Goal: Task Accomplishment & Management: Manage account settings

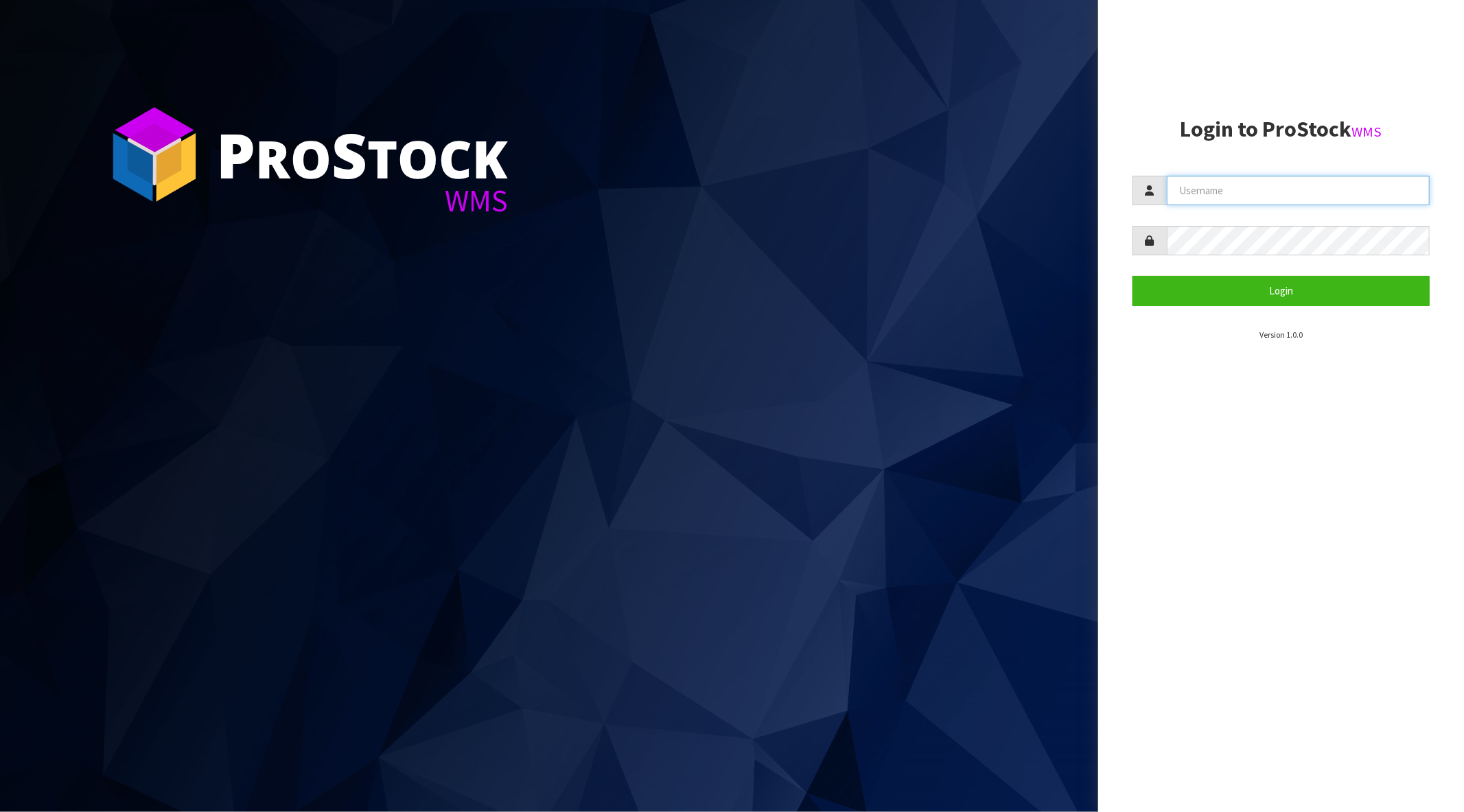
click at [1244, 180] on input "text" at bounding box center [1298, 190] width 263 height 29
type input "maji@cwl.co.nz"
click at [1133, 276] on button "Login" at bounding box center [1282, 291] width 297 height 29
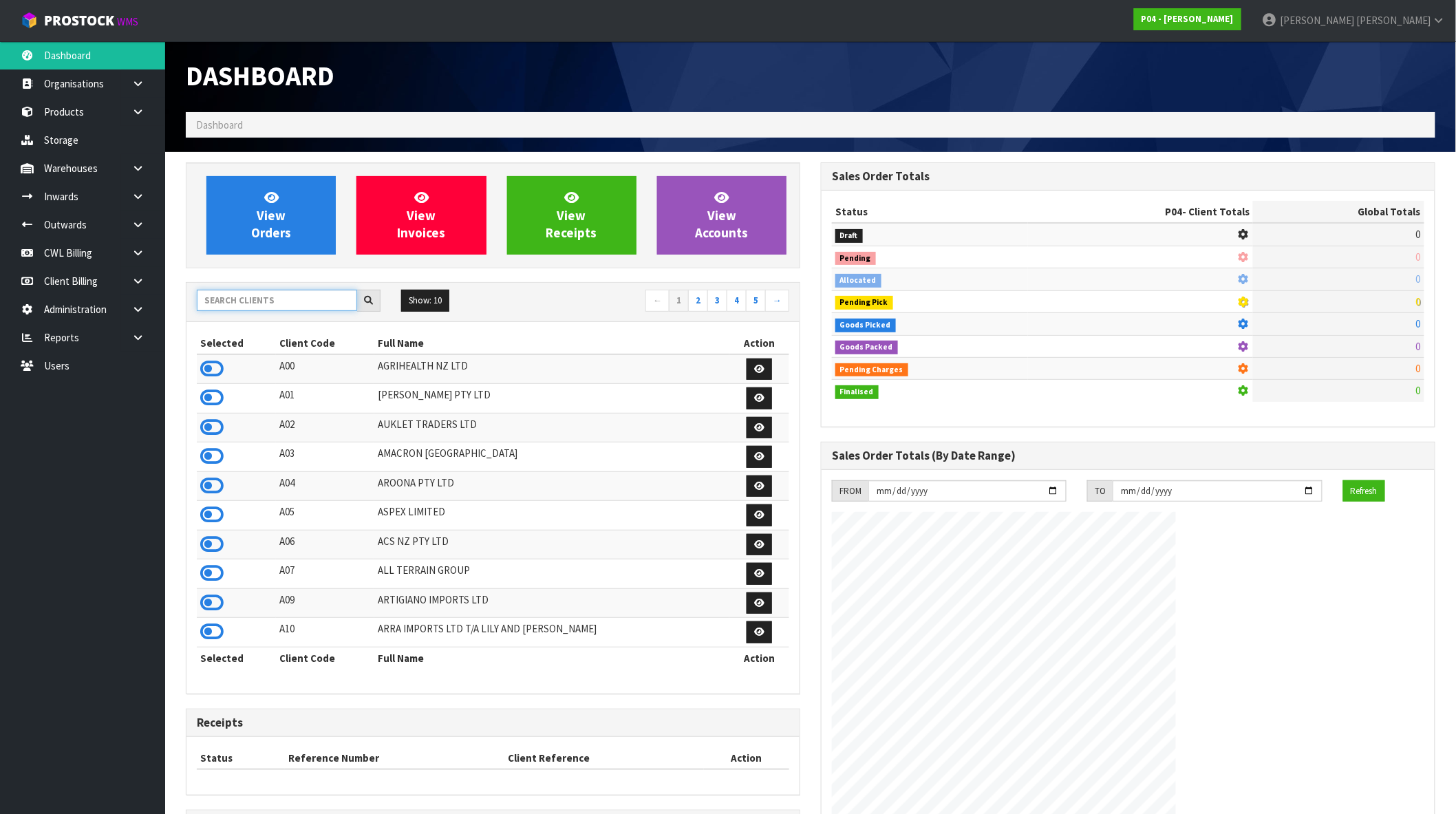
click at [291, 300] on input "text" at bounding box center [277, 300] width 160 height 21
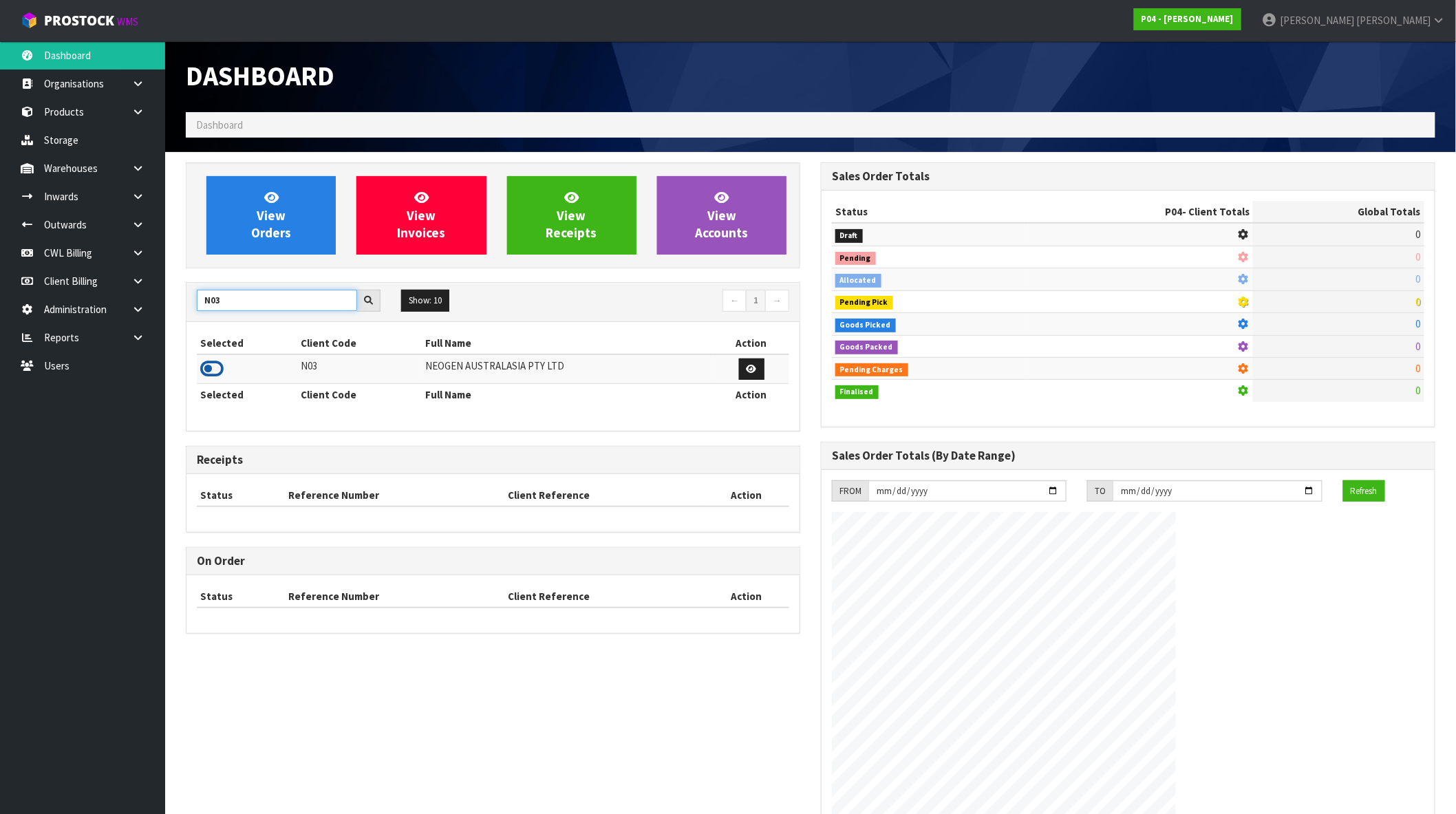
type input "N03"
click at [216, 367] on icon at bounding box center [212, 369] width 24 height 21
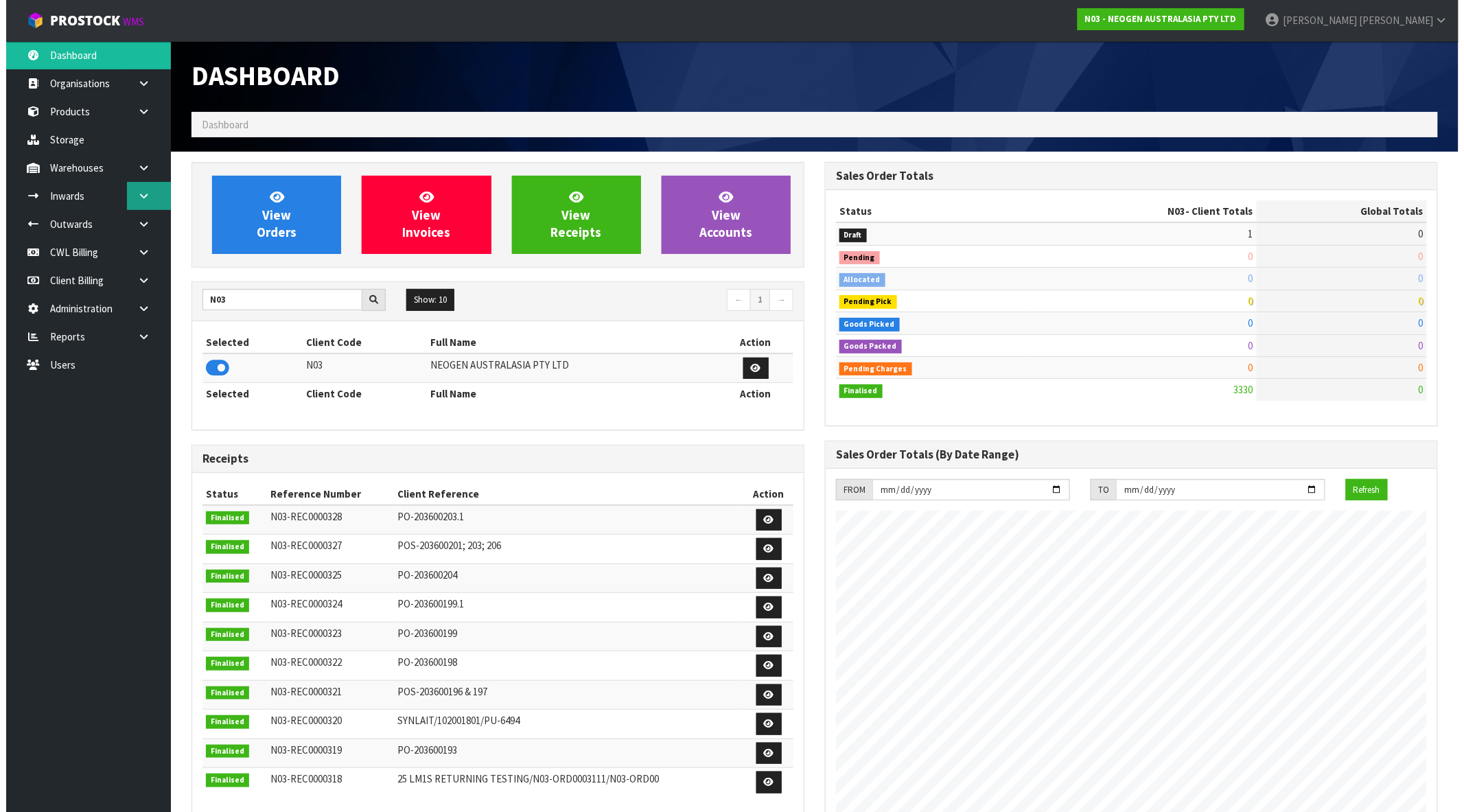
scroll to position [1040, 633]
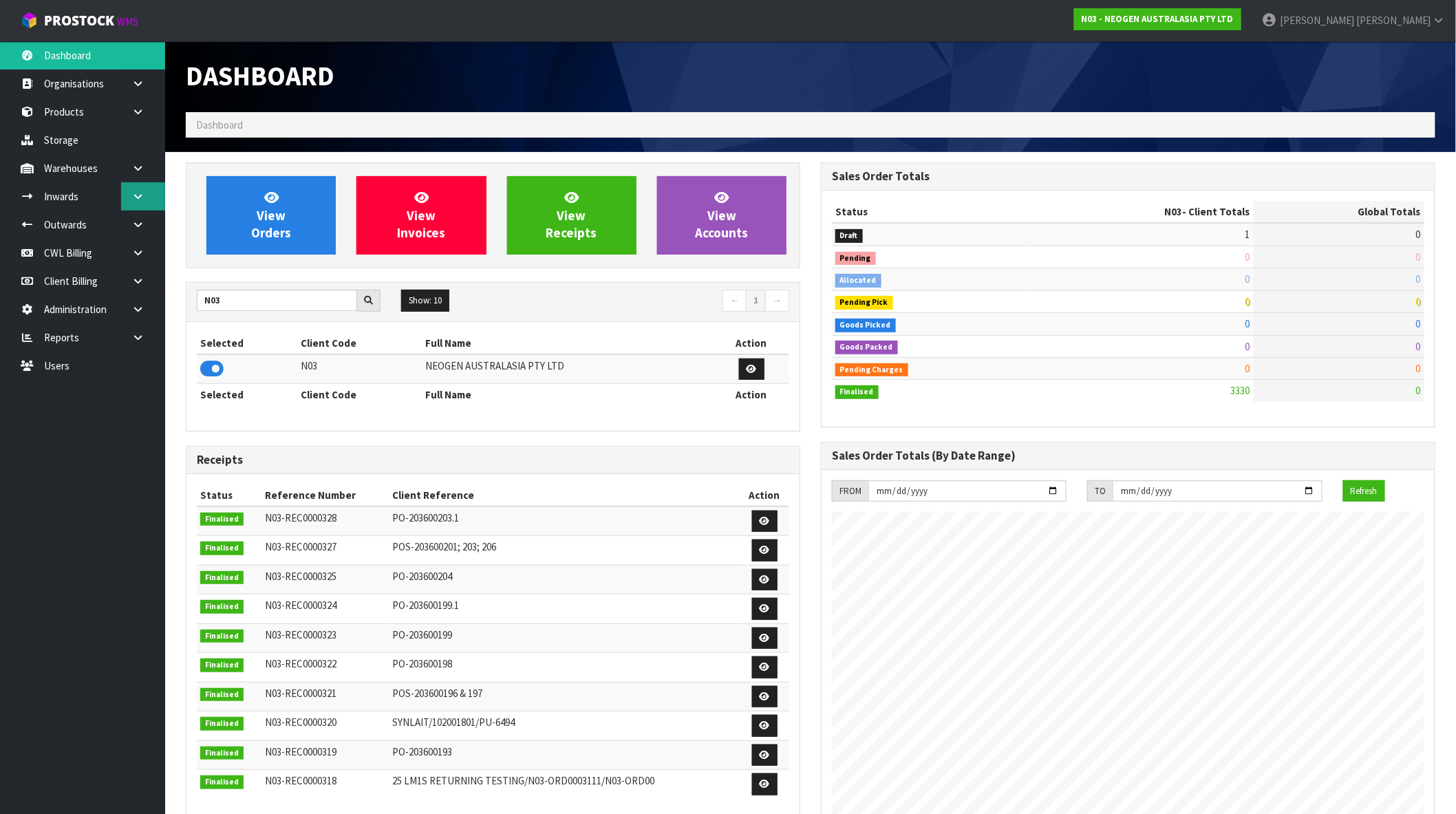
click at [133, 189] on link at bounding box center [143, 197] width 44 height 29
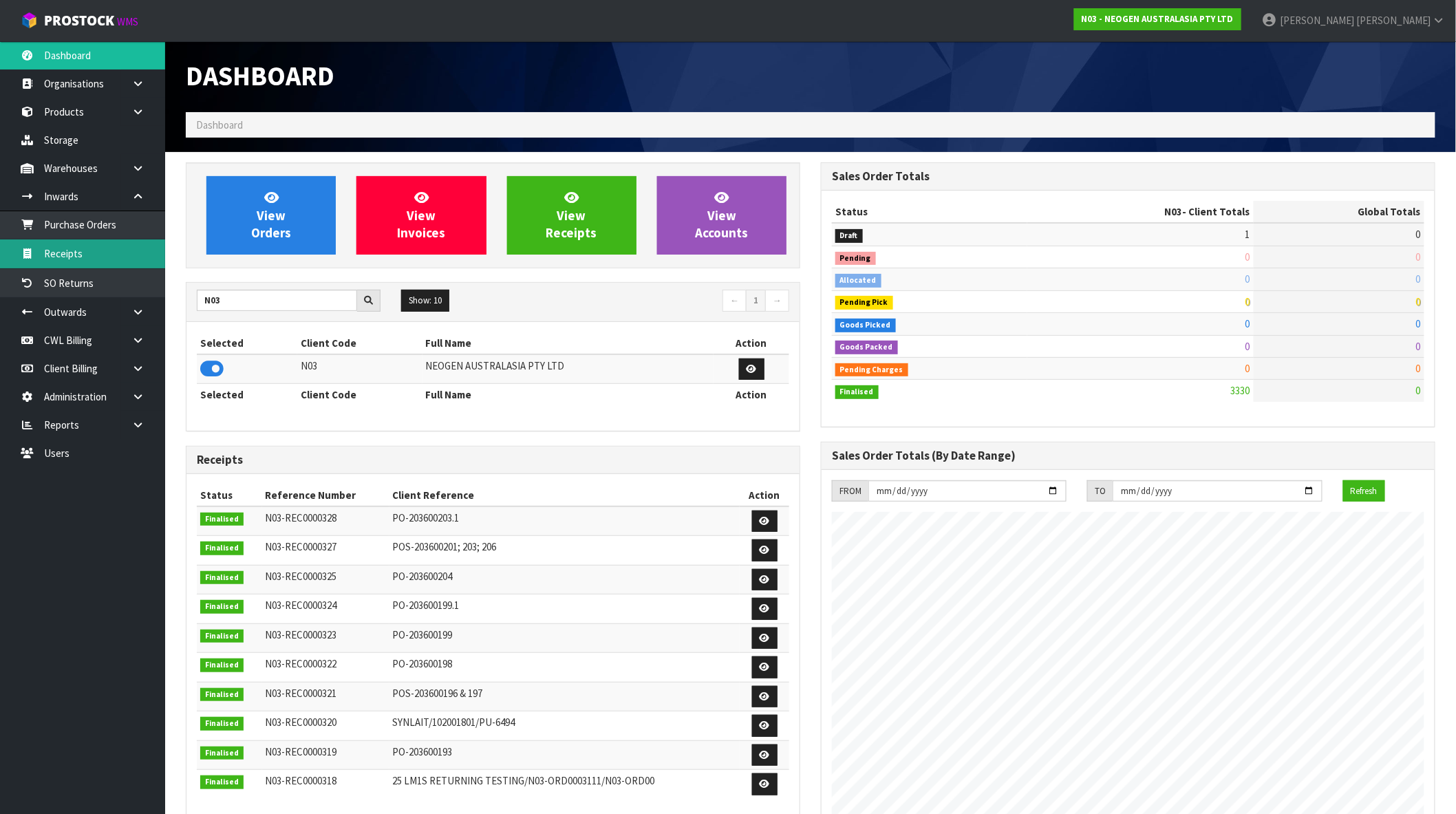
click at [73, 251] on link "Receipts" at bounding box center [83, 253] width 165 height 29
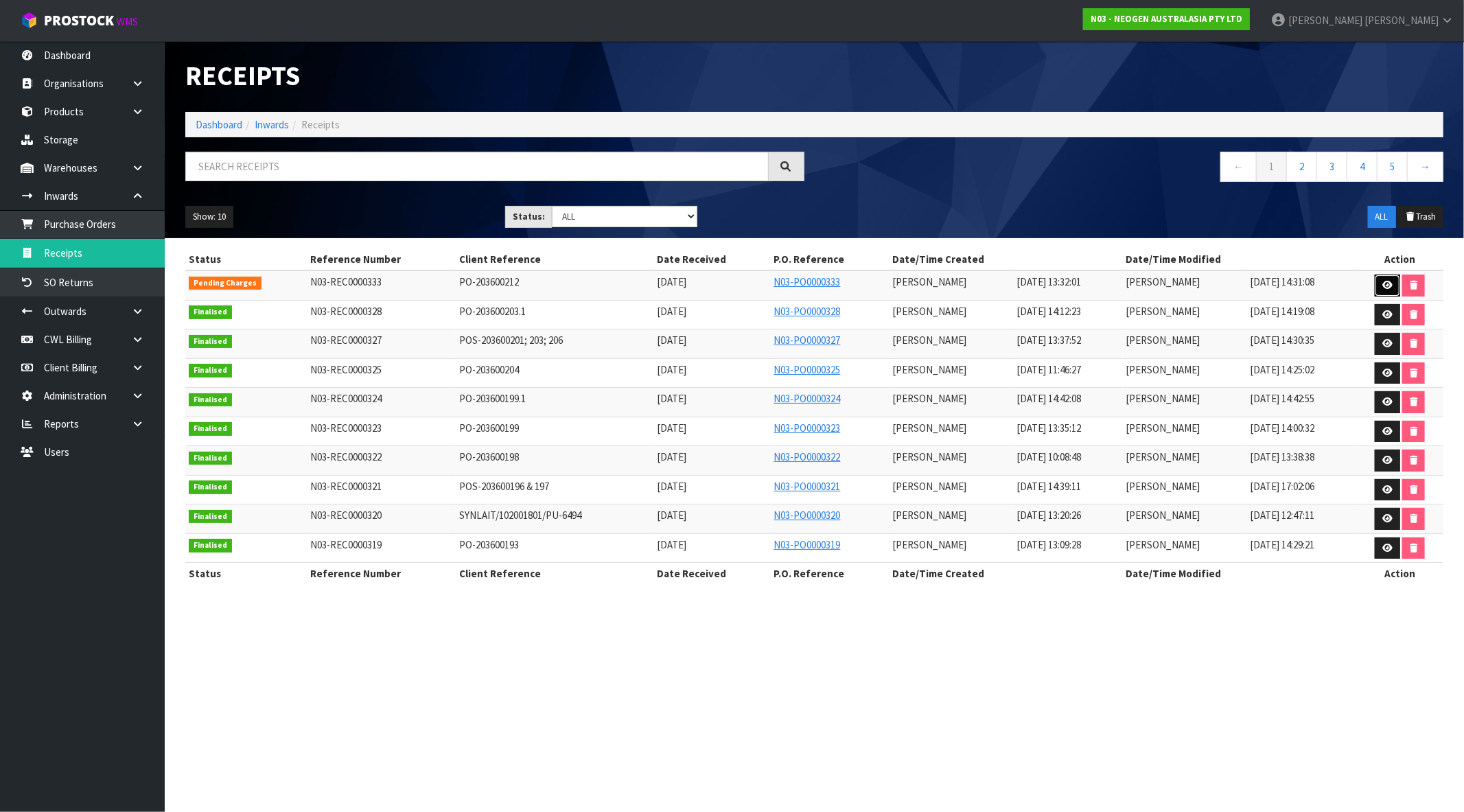
click at [1388, 278] on link at bounding box center [1388, 286] width 25 height 22
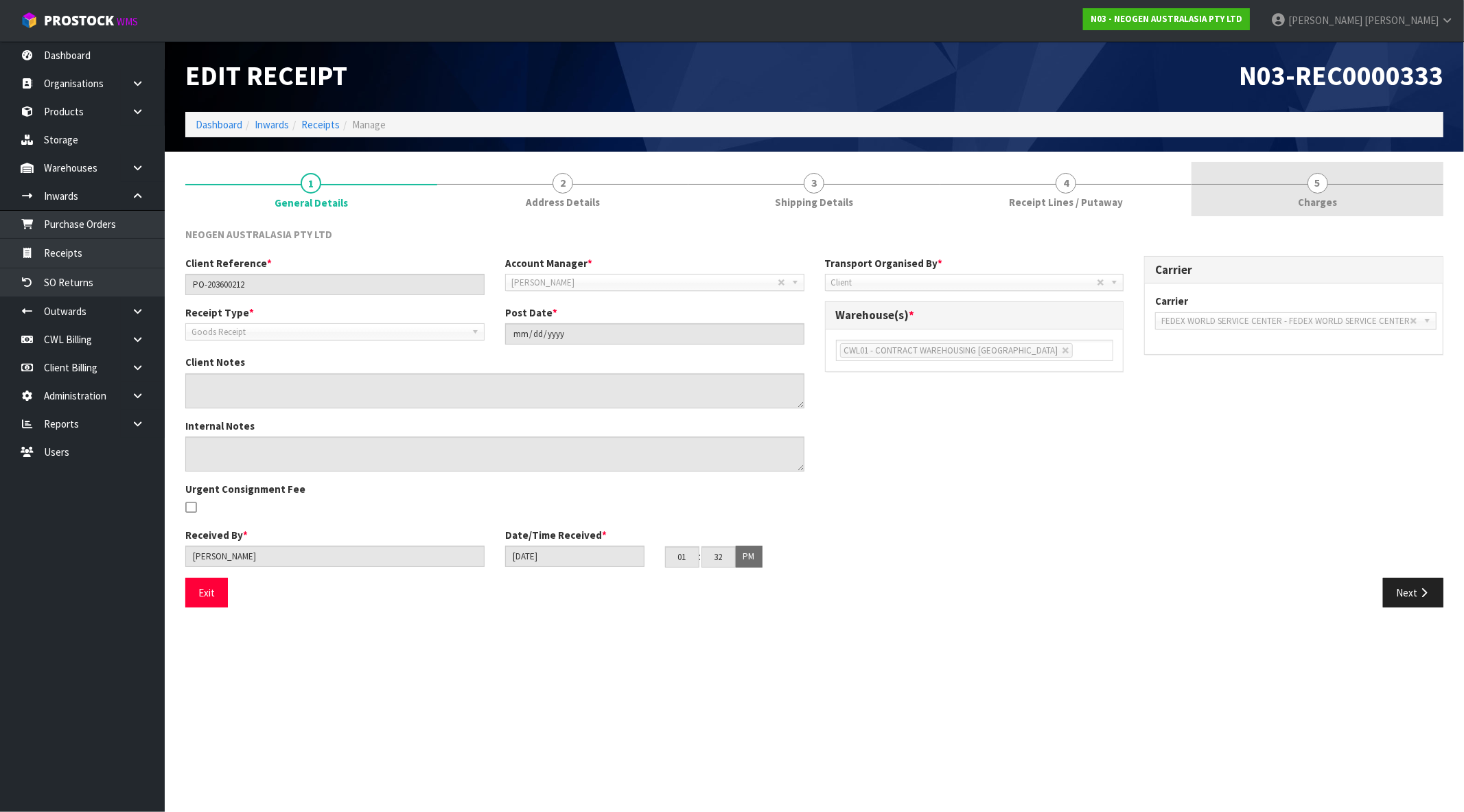
click at [1330, 197] on span "Charges" at bounding box center [1318, 202] width 39 height 14
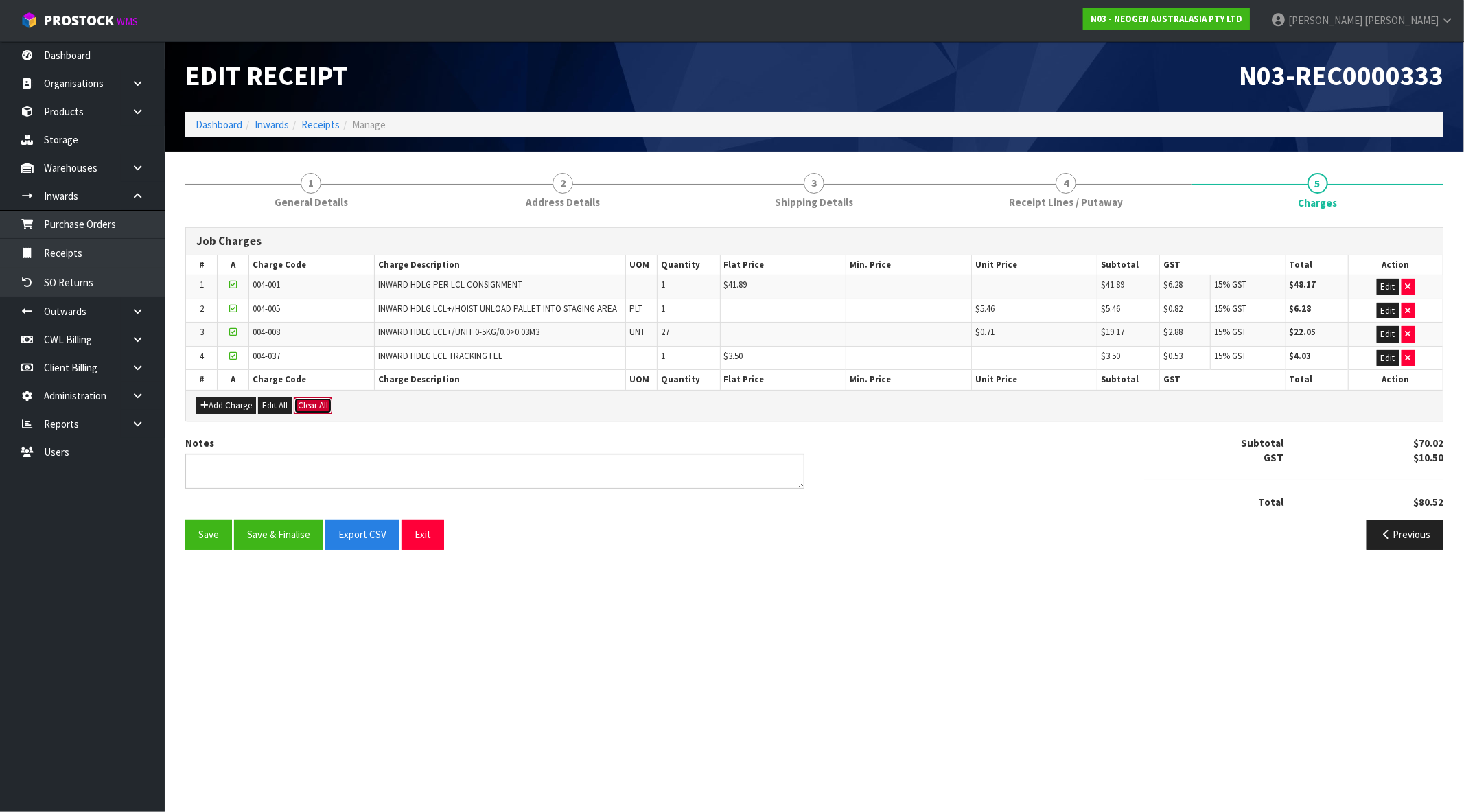
click at [323, 407] on button "Clear All" at bounding box center [313, 406] width 39 height 17
click at [323, 407] on span "Confirm" at bounding box center [313, 406] width 30 height 12
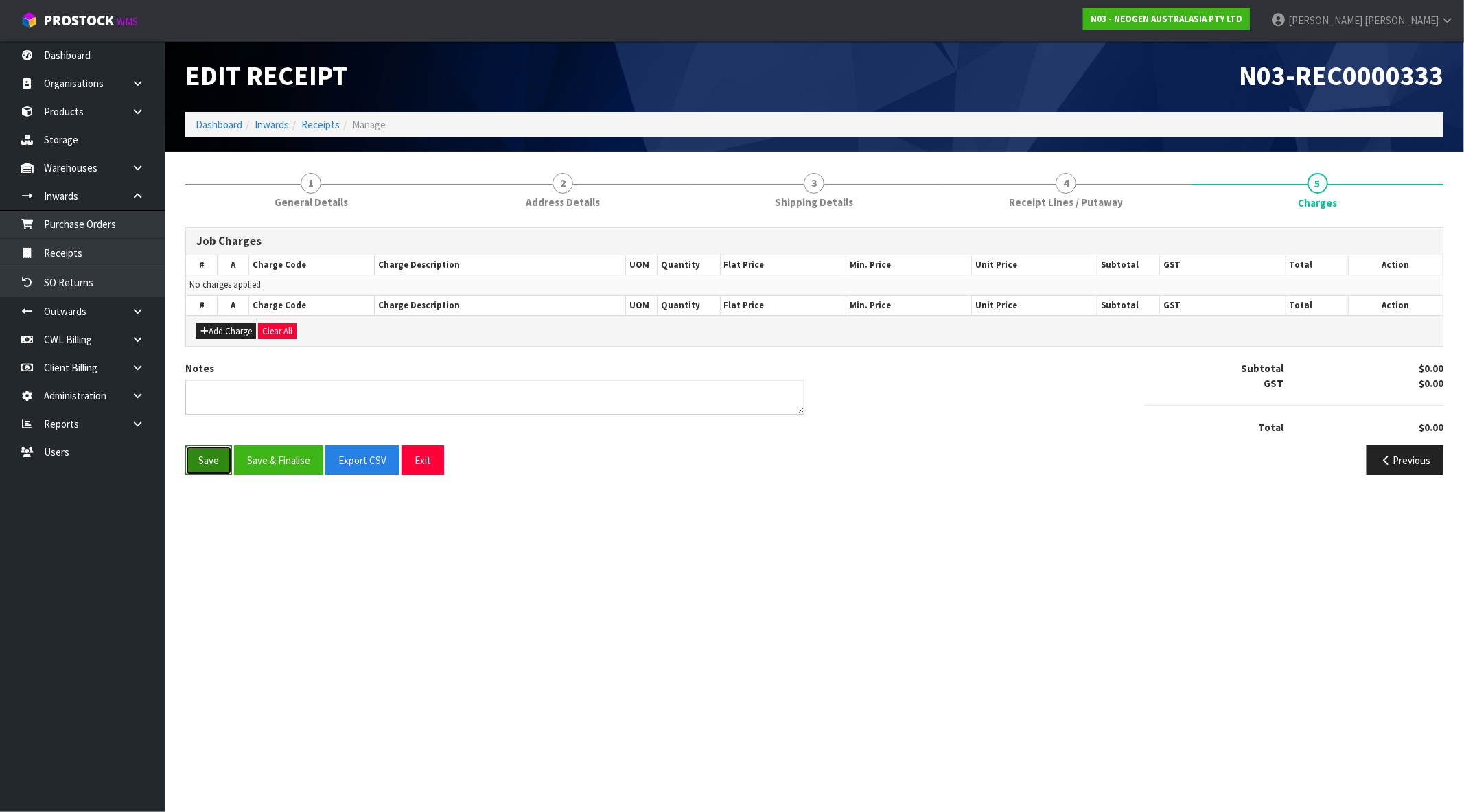
click at [203, 453] on button "Save" at bounding box center [209, 459] width 47 height 29
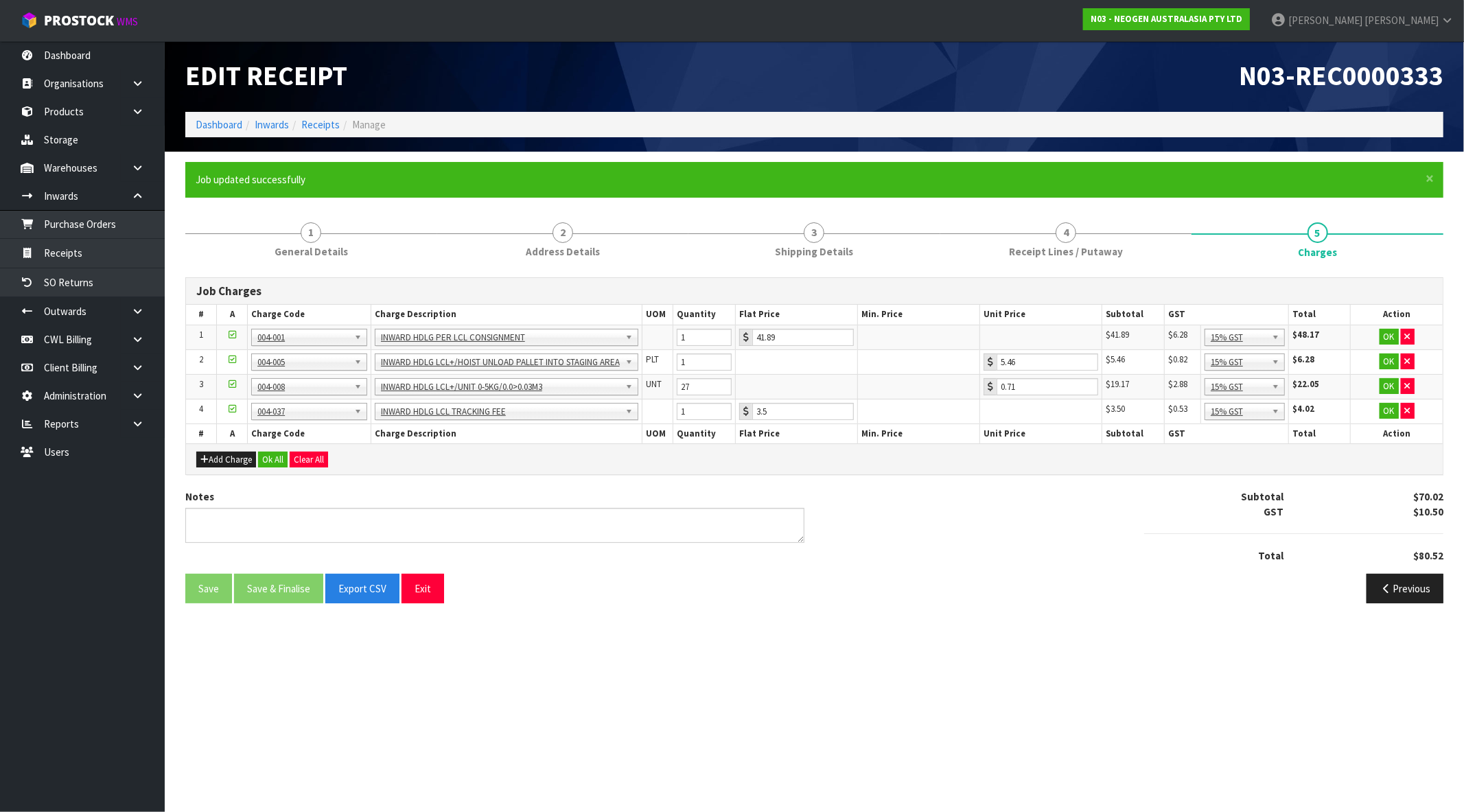
click at [197, 506] on div "Notes" at bounding box center [495, 516] width 619 height 53
click at [436, 592] on button "Exit" at bounding box center [422, 588] width 43 height 29
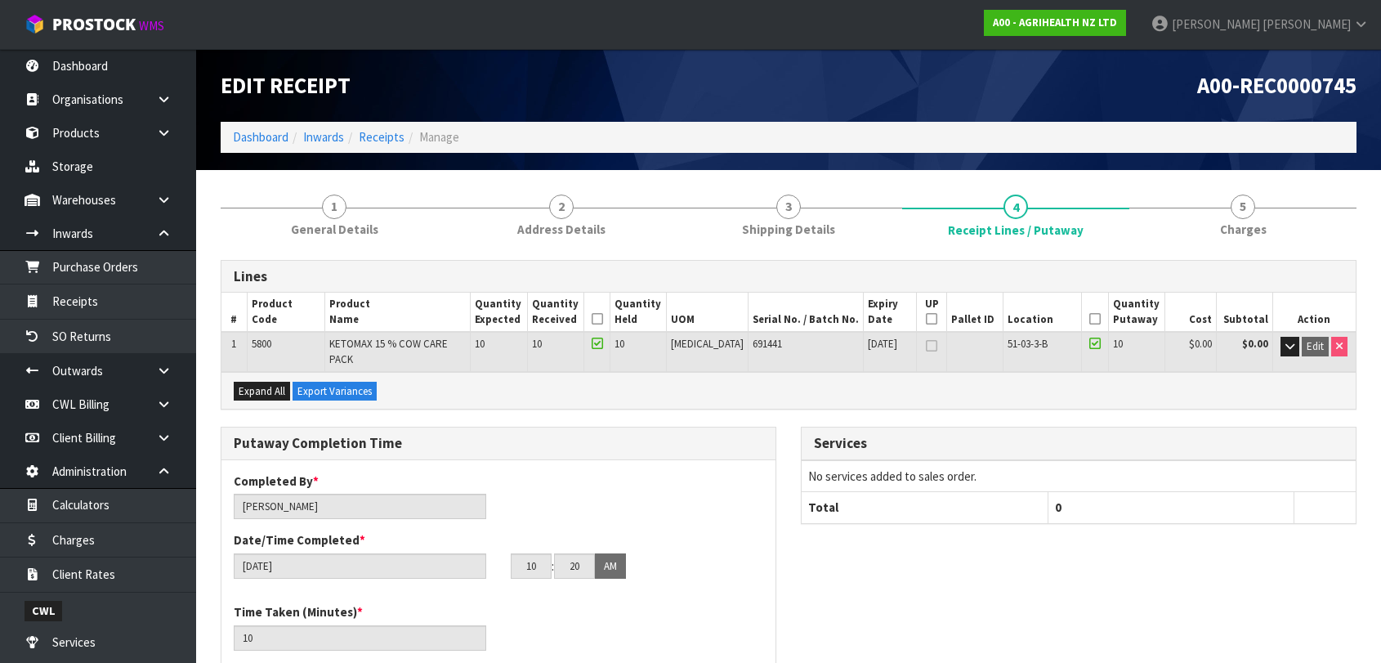
scroll to position [299, 0]
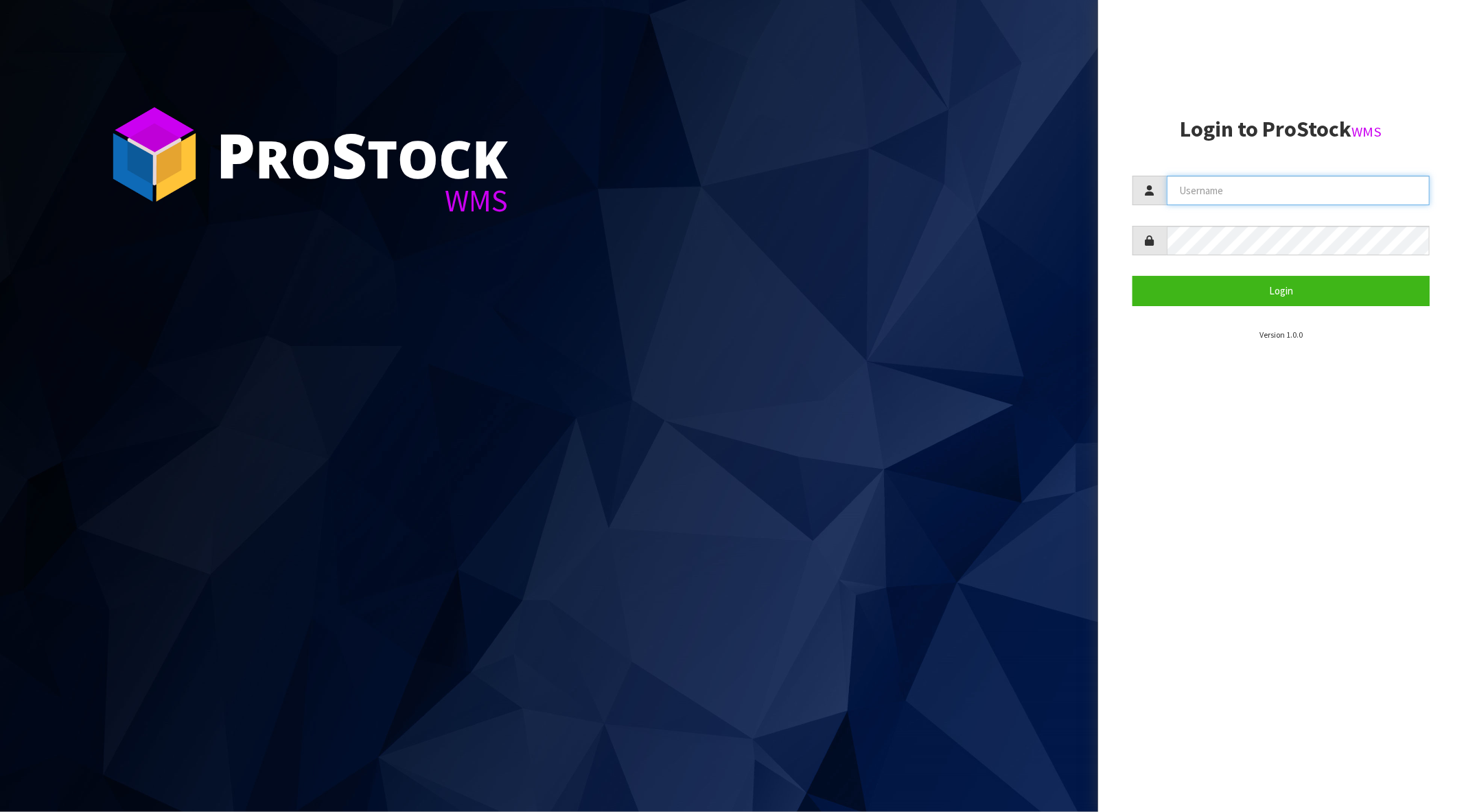
click at [1241, 186] on input "text" at bounding box center [1298, 190] width 263 height 29
type input "[PERSON_NAME][EMAIL_ADDRESS][DOMAIN_NAME]"
click at [1133, 276] on button "Login" at bounding box center [1282, 291] width 297 height 29
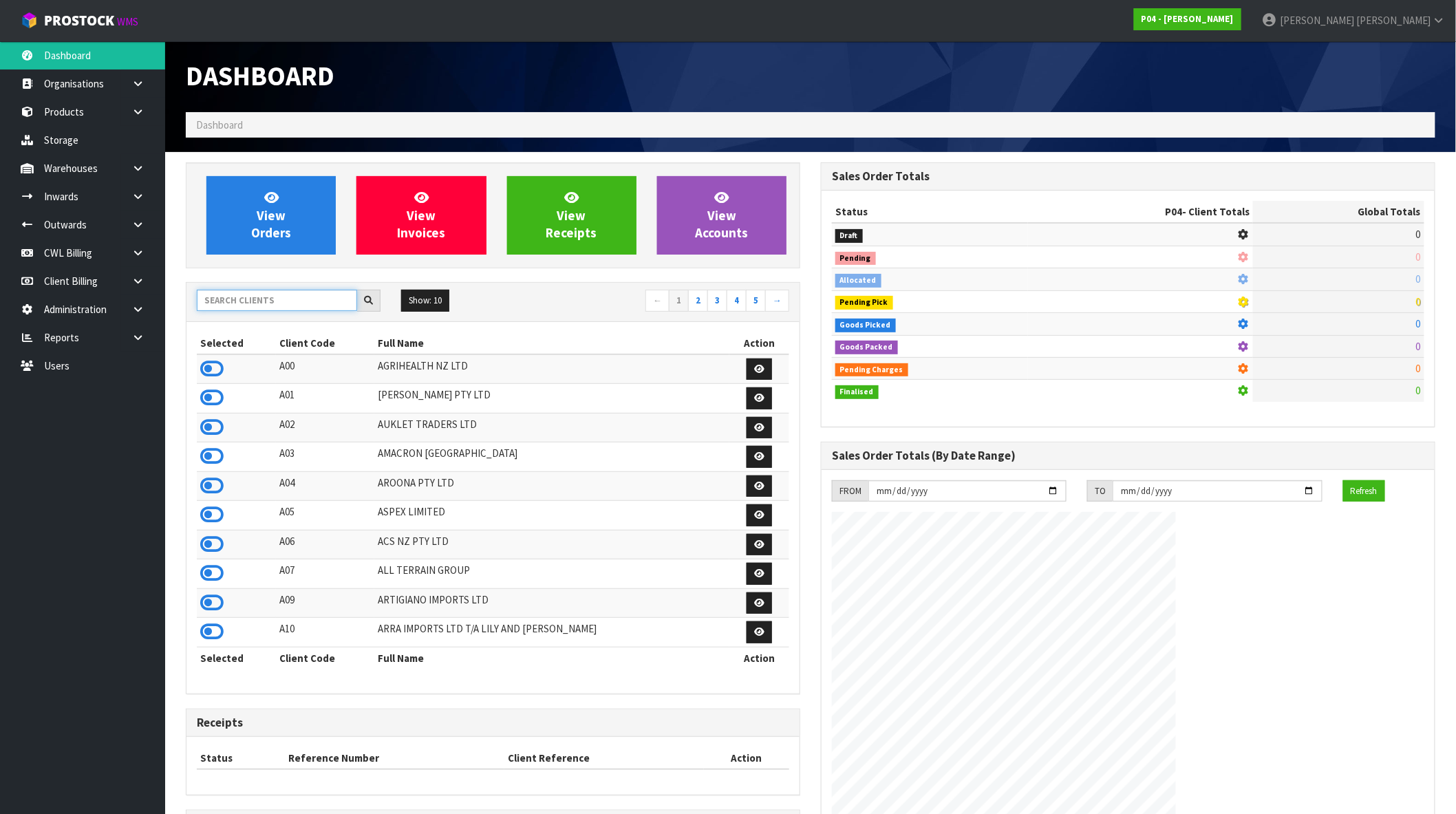
click at [256, 301] on input "text" at bounding box center [277, 300] width 160 height 21
click at [143, 313] on icon at bounding box center [138, 309] width 13 height 10
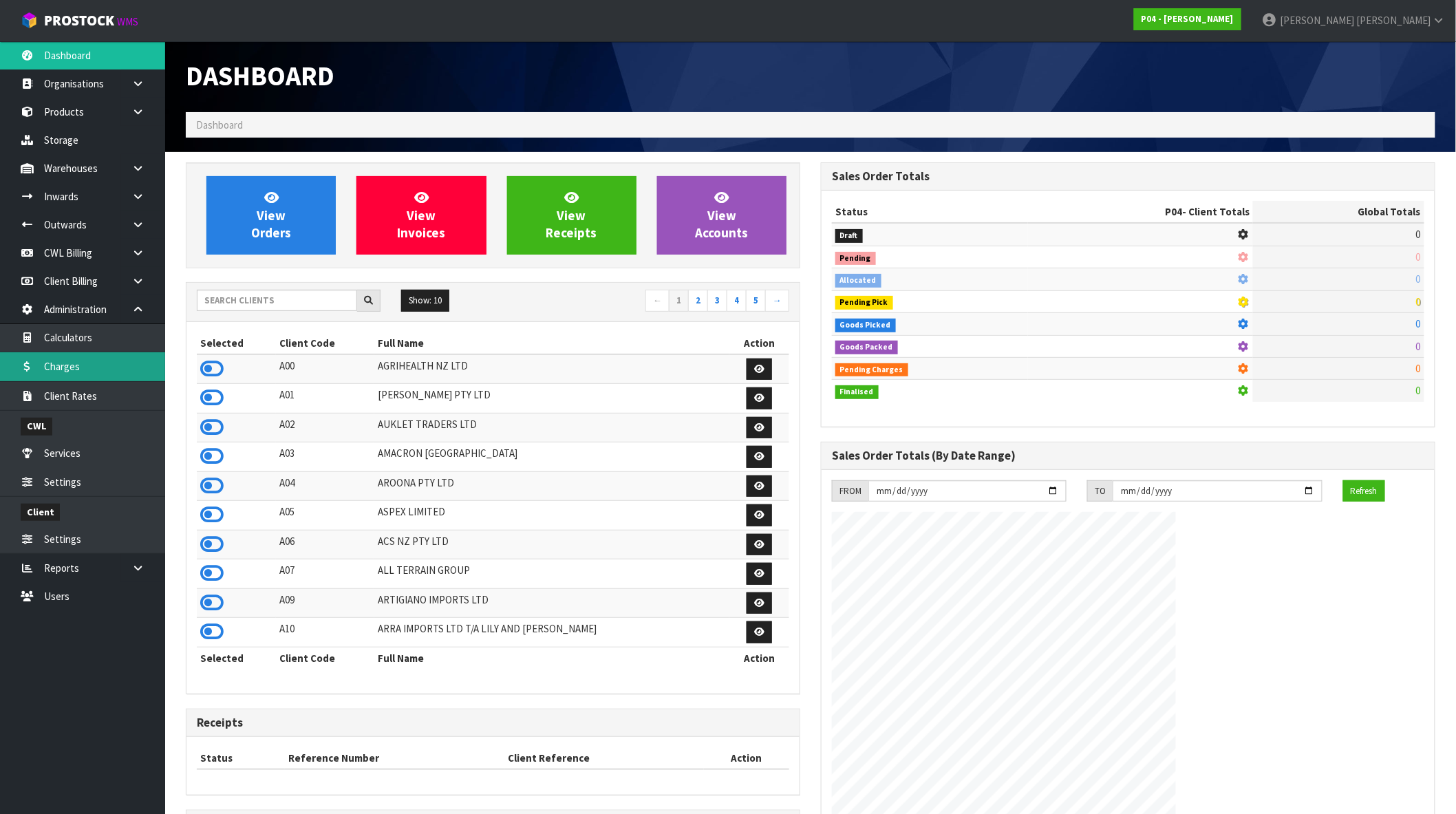
drag, startPoint x: 85, startPoint y: 368, endPoint x: 133, endPoint y: 362, distance: 48.4
click at [84, 368] on link "Charges" at bounding box center [83, 366] width 165 height 29
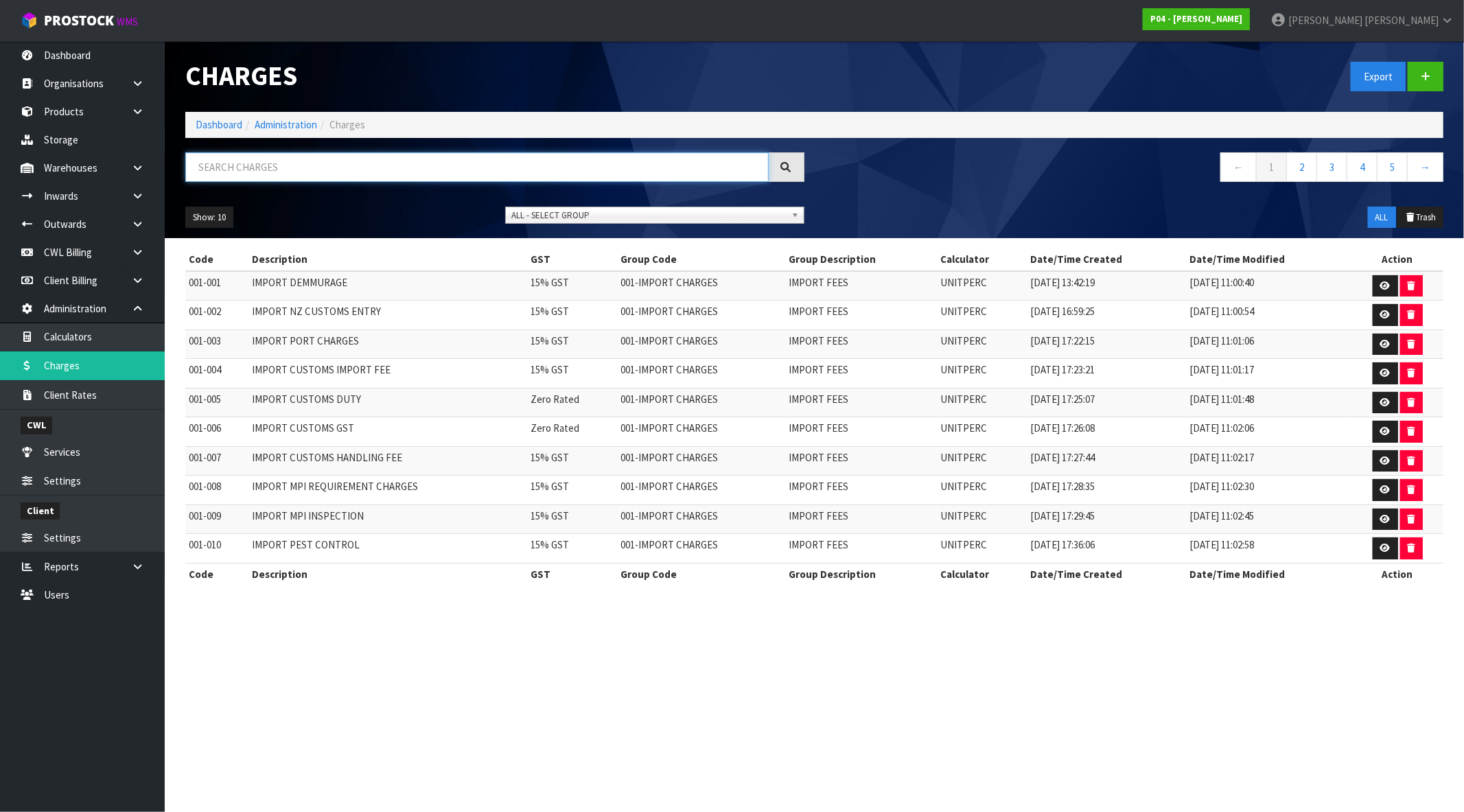
click at [340, 164] on input "text" at bounding box center [477, 166] width 584 height 29
type input "PORT"
click at [428, 657] on section "Charges Export Dashboard Administration Charges PORT ← 1 2 3 4 5 → Show: 10 5 1…" at bounding box center [732, 406] width 1464 height 812
click at [277, 173] on input "PORT" at bounding box center [477, 166] width 584 height 29
drag, startPoint x: 261, startPoint y: 168, endPoint x: 156, endPoint y: 170, distance: 105.0
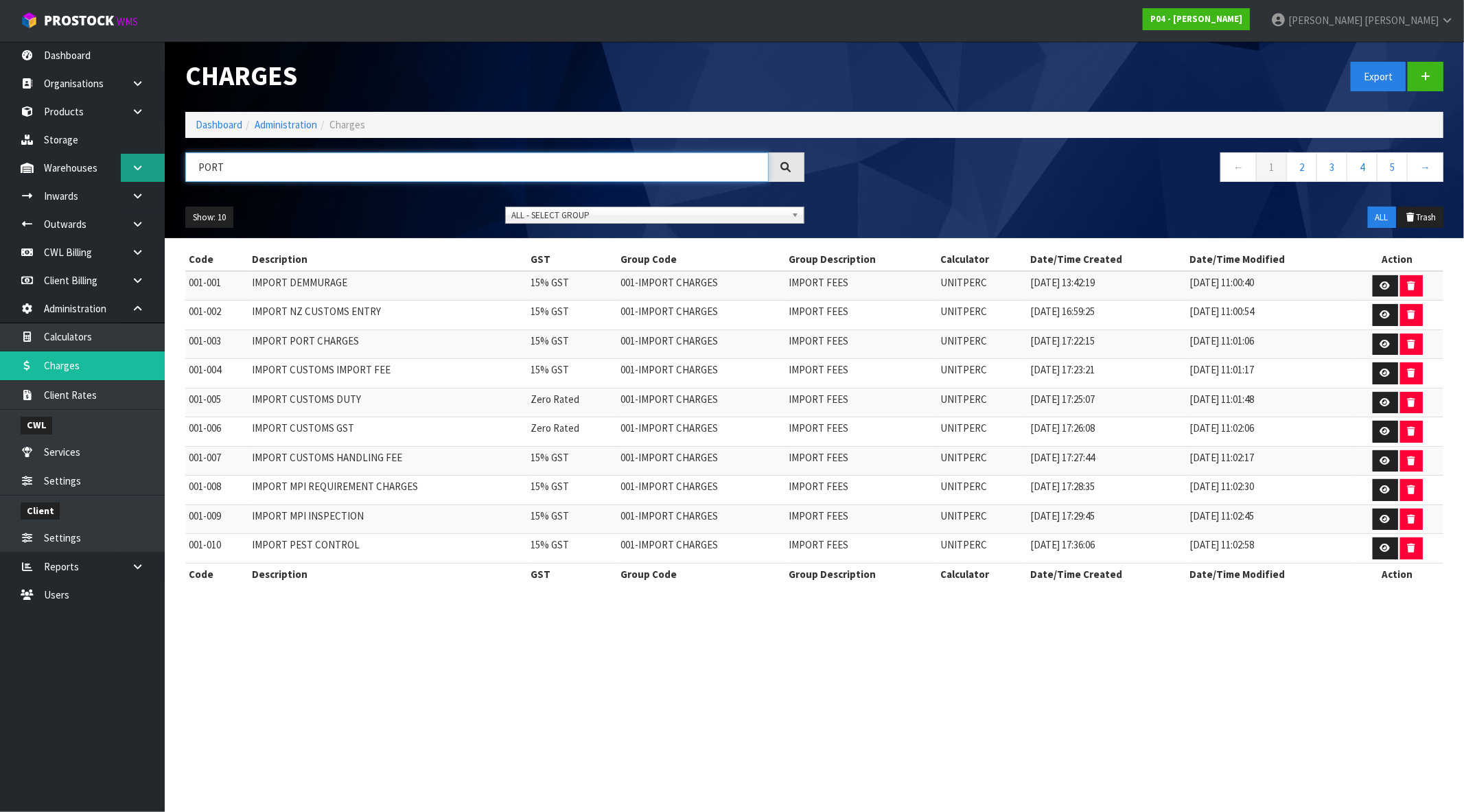
click at [134, 171] on body "Toggle navigation ProStock WMS P04 - [PERSON_NAME] [PERSON_NAME] Logout Dashboa…" at bounding box center [732, 406] width 1464 height 812
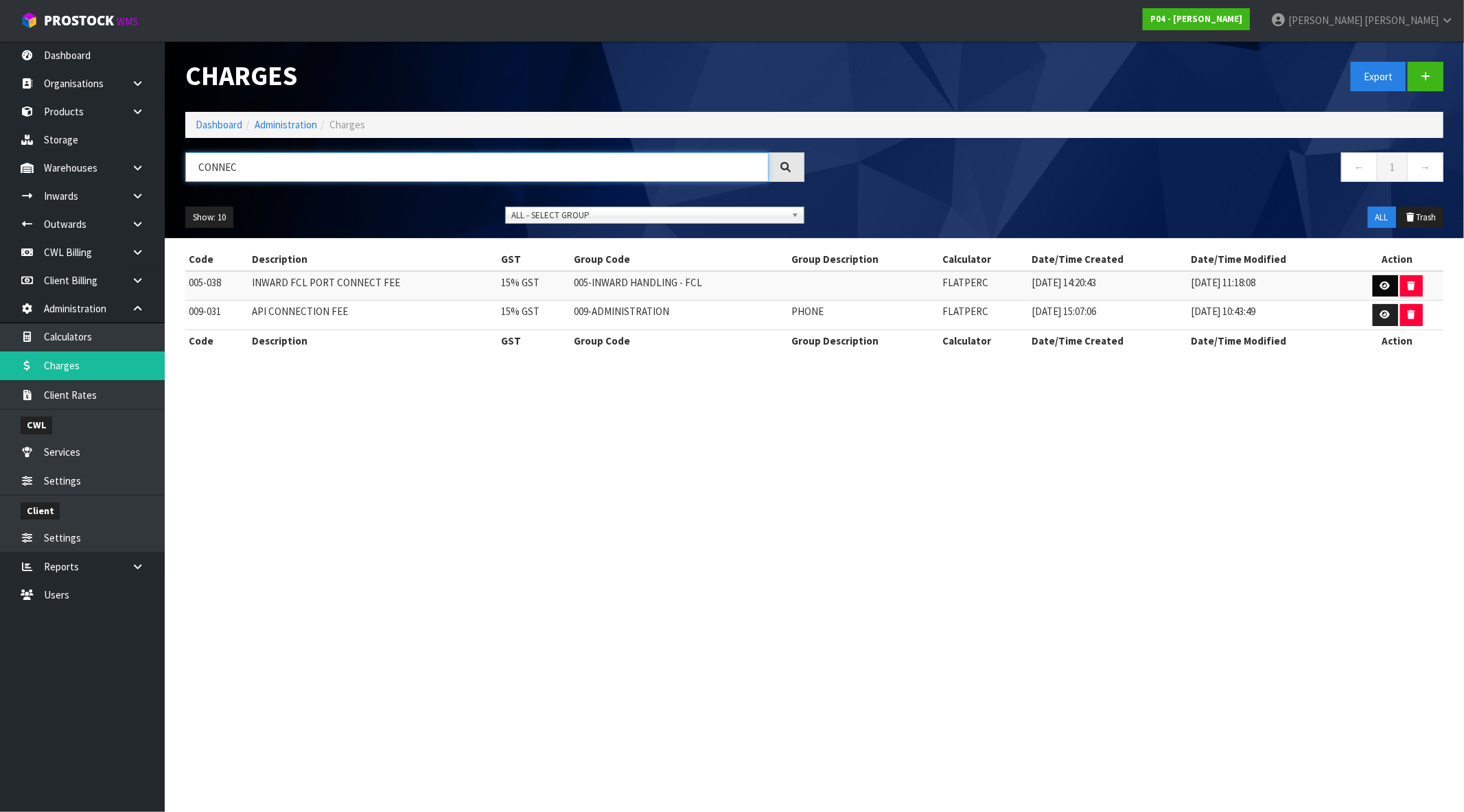
type input "CONNEC"
click at [1385, 287] on icon at bounding box center [1386, 286] width 10 height 9
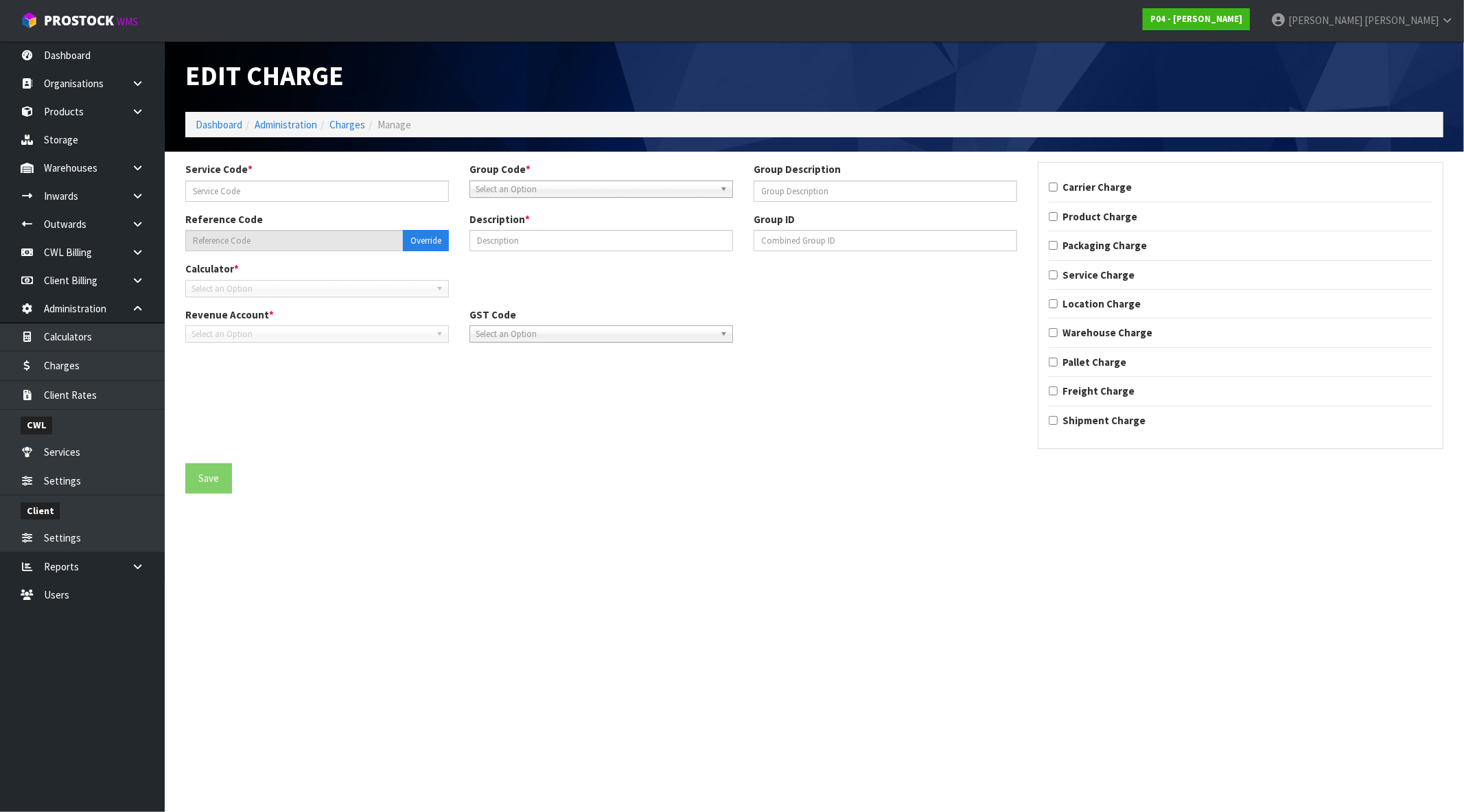
type input "038"
type input "005-038"
type input "INWARD FCL PORT CONNECT FEE"
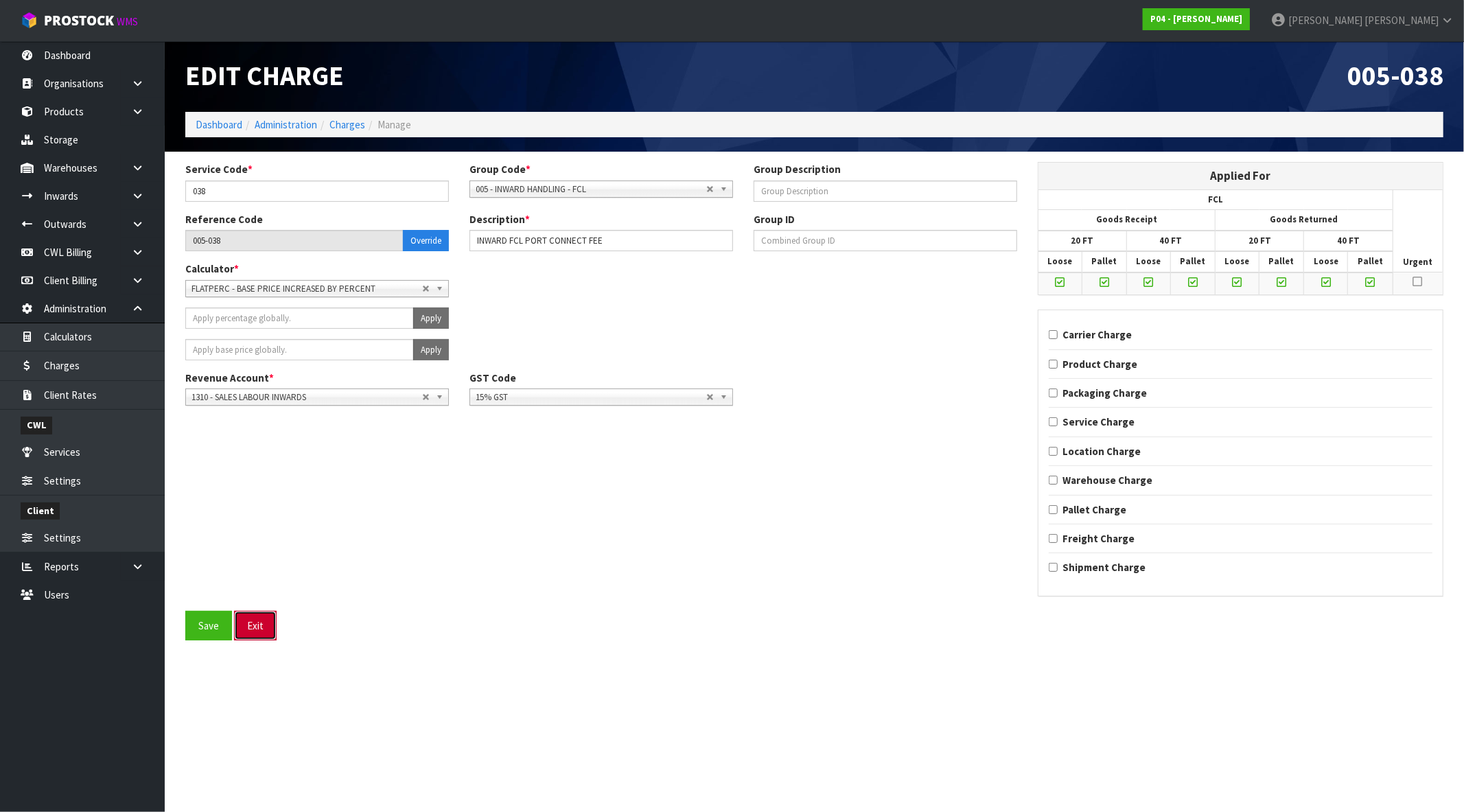
click at [270, 629] on button "Exit" at bounding box center [255, 625] width 43 height 29
